Goal: Check status: Check status

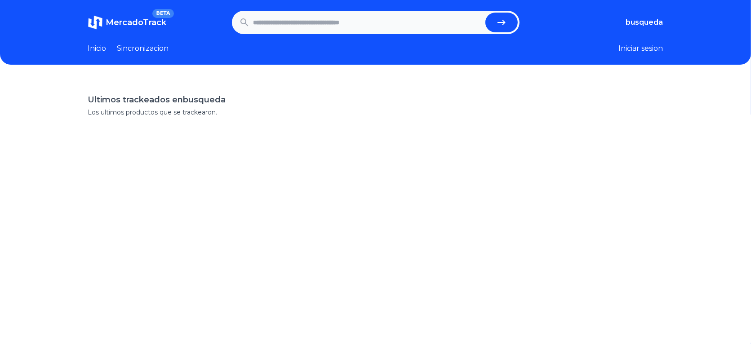
click at [428, 16] on input "text" at bounding box center [367, 23] width 228 height 20
click at [140, 117] on section at bounding box center [375, 124] width 575 height 14
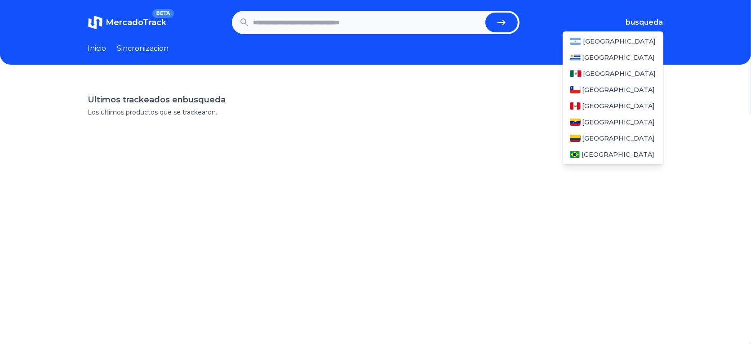
click at [655, 17] on span "busqueda" at bounding box center [644, 22] width 37 height 11
click at [643, 130] on div "[GEOGRAPHIC_DATA]" at bounding box center [612, 138] width 101 height 16
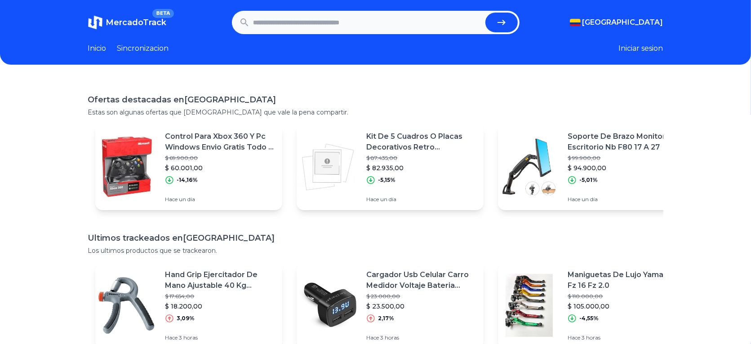
click at [306, 13] on input "text" at bounding box center [367, 23] width 228 height 20
paste input "**********"
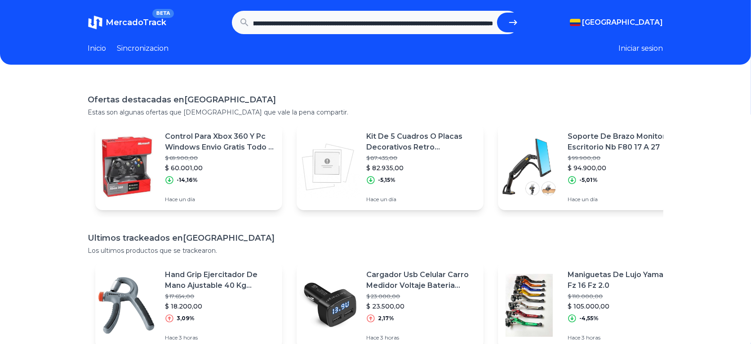
click at [497, 13] on button "submit" at bounding box center [513, 23] width 32 height 20
type input "**********"
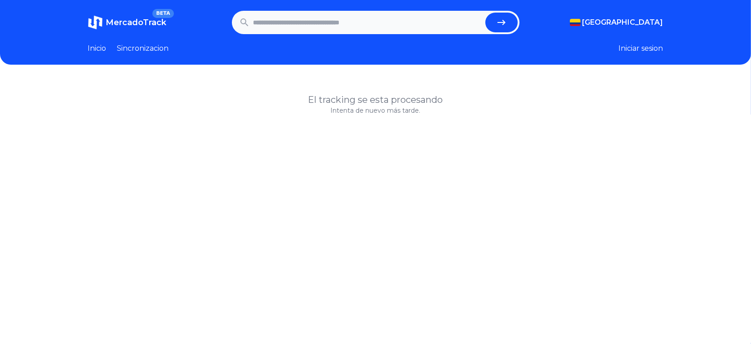
click at [412, 93] on h1 "El tracking se esta procesando" at bounding box center [375, 99] width 575 height 13
click at [505, 20] on icon "submit" at bounding box center [501, 22] width 8 height 5
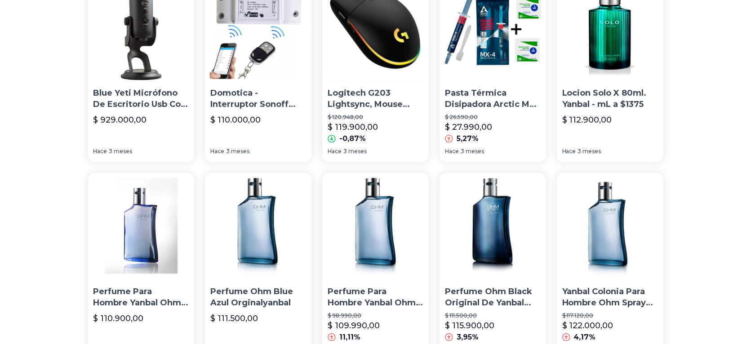
scroll to position [448, 0]
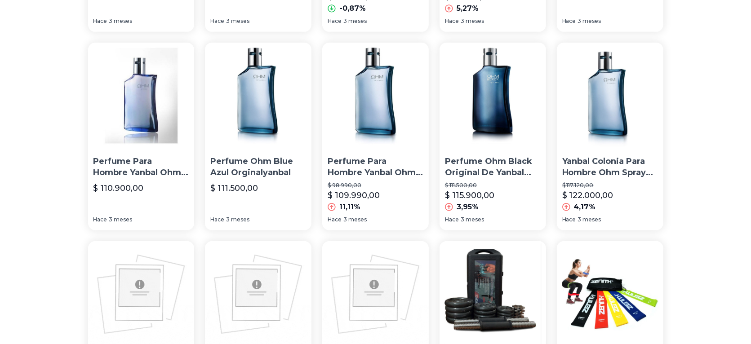
click at [474, 241] on img at bounding box center [492, 294] width 106 height 106
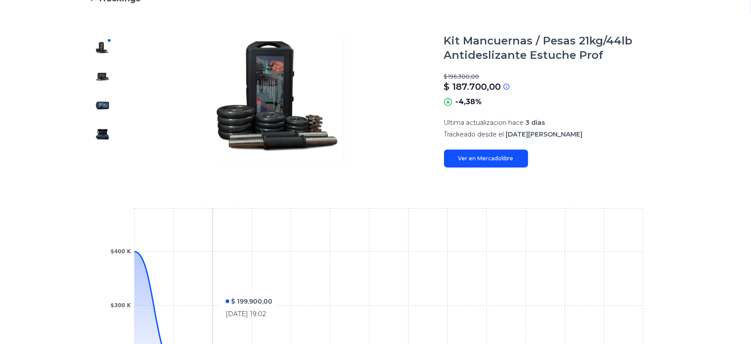
scroll to position [102, 0]
drag, startPoint x: 638, startPoint y: 208, endPoint x: 537, endPoint y: 204, distance: 101.6
click at [537, 204] on icon "[DATE] [DATE] [DATE][PERSON_NAME] [DATE] [DATE] [DATE] [DATE] [DATE] [DATE] [DA…" at bounding box center [375, 304] width 539 height 202
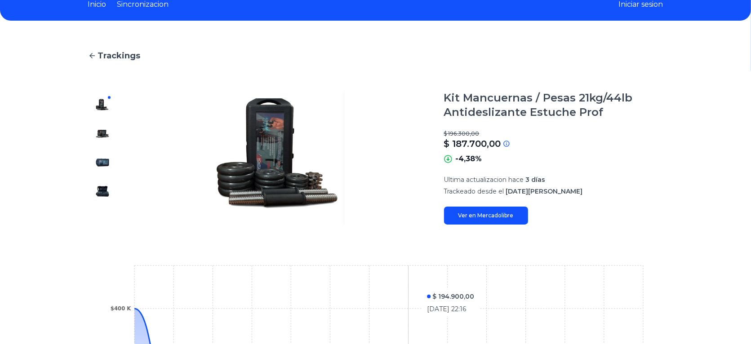
scroll to position [0, 8]
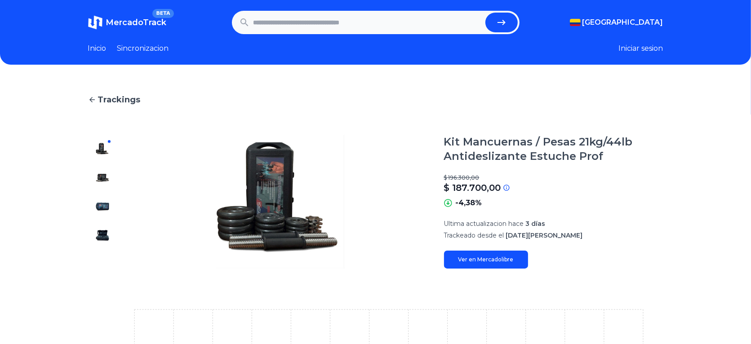
scroll to position [448, 0]
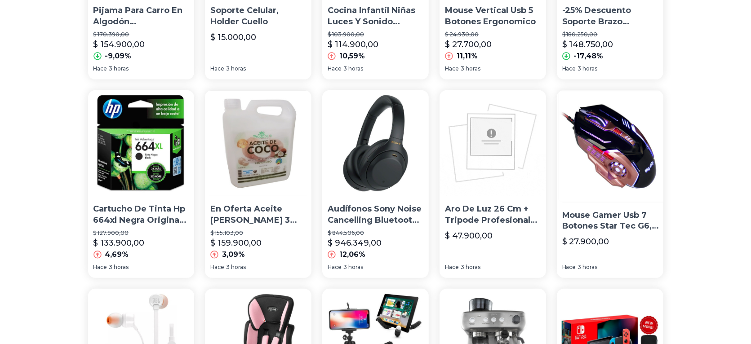
scroll to position [448, 0]
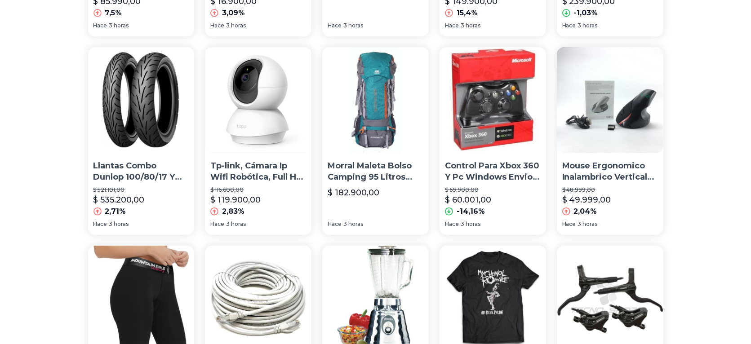
scroll to position [448, 0]
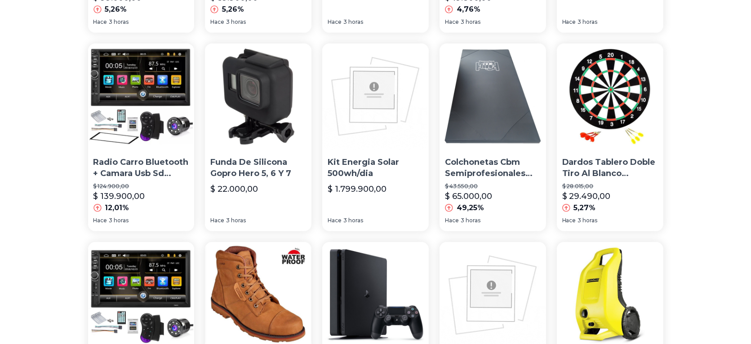
scroll to position [448, 0]
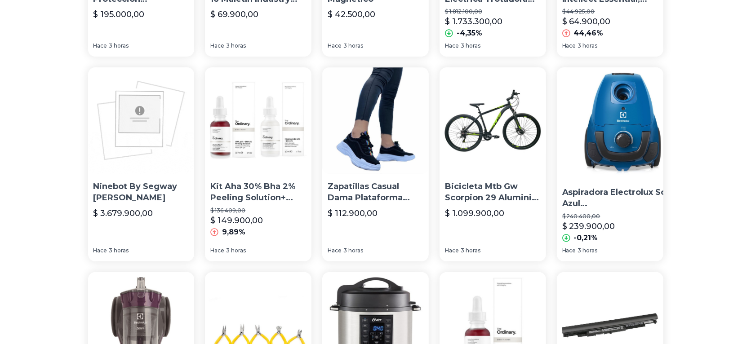
scroll to position [448, 0]
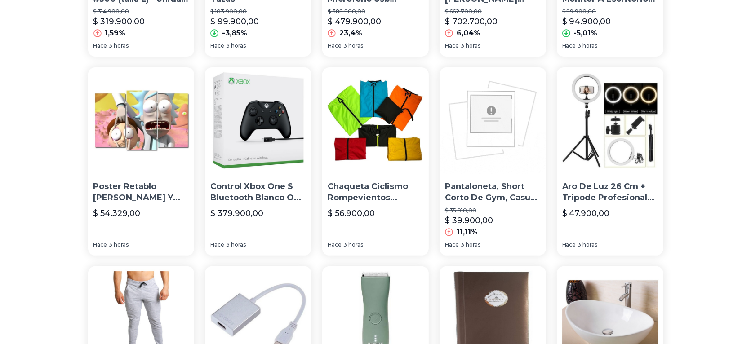
scroll to position [448, 0]
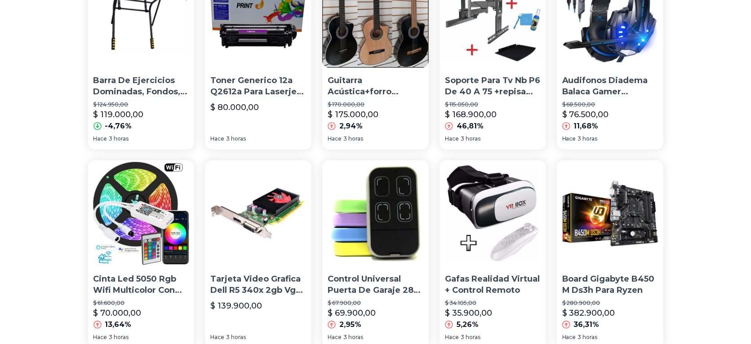
scroll to position [448, 0]
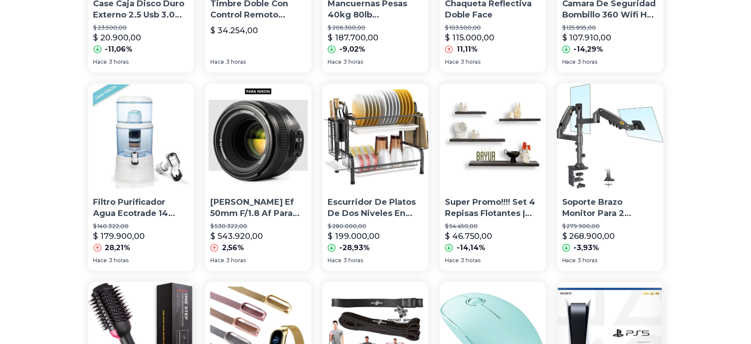
scroll to position [448, 0]
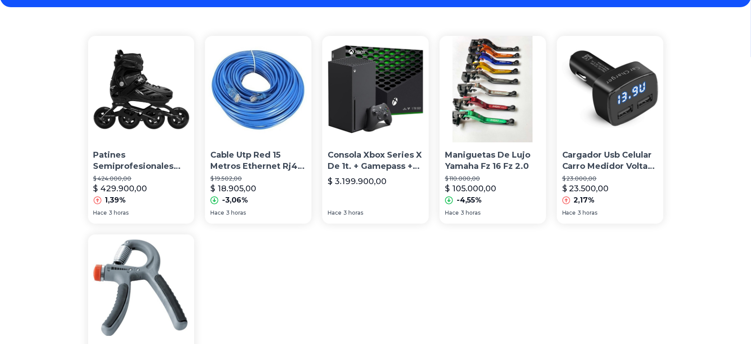
scroll to position [3, 0]
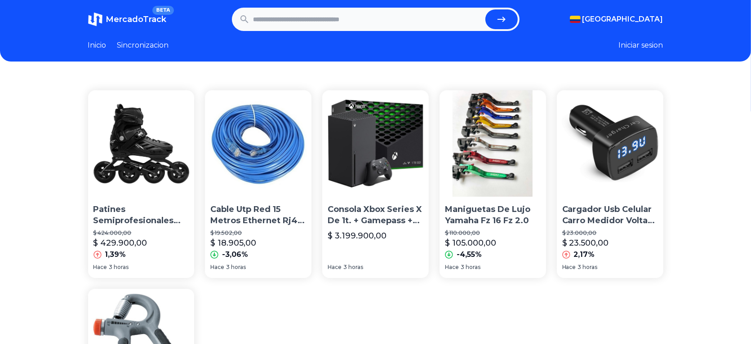
click at [334, 9] on input "text" at bounding box center [367, 19] width 228 height 20
type input "**********"
click at [485, 9] on button "submit" at bounding box center [501, 19] width 32 height 20
